Goal: Information Seeking & Learning: Understand process/instructions

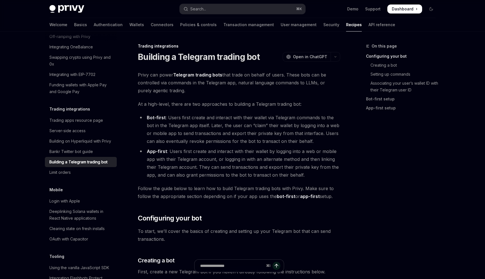
click at [230, 57] on h1 "Building a Telegram trading bot" at bounding box center [199, 57] width 122 height 10
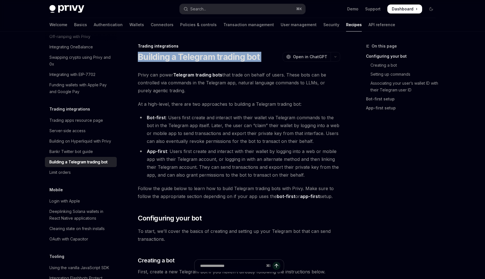
click at [230, 57] on h1 "Building a Telegram trading bot" at bounding box center [199, 57] width 122 height 10
click at [271, 12] on button "Search... ⌘ K" at bounding box center [243, 9] width 126 height 10
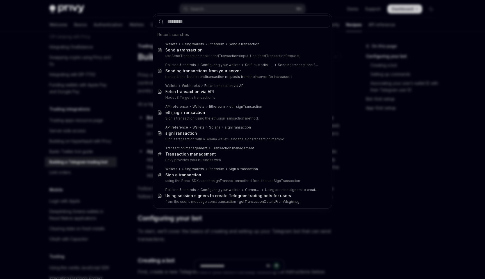
click at [369, 43] on div "Recent searches Wallets Using wallets Ethereum Send a transaction Send a transa…" at bounding box center [242, 139] width 485 height 279
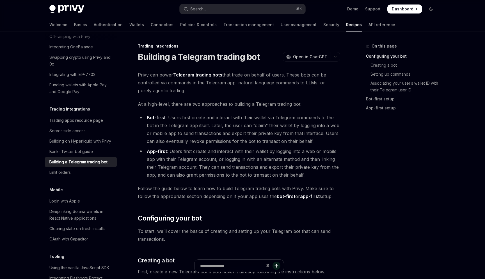
click at [219, 9] on button "Search... ⌘ K" at bounding box center [243, 9] width 126 height 10
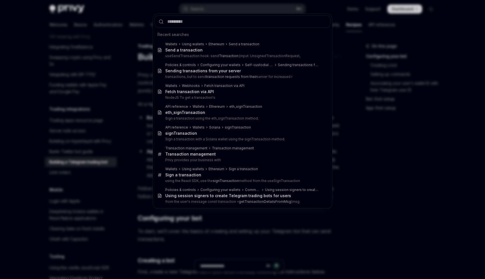
click at [366, 34] on div "Recent searches Wallets Using wallets Ethereum Send a transaction Send a transa…" at bounding box center [242, 139] width 485 height 279
